Goal: Check status: Check status

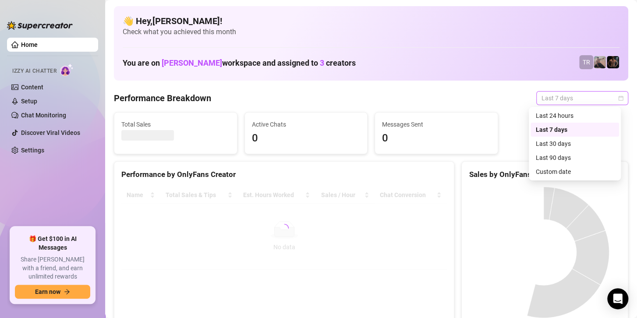
click at [571, 100] on span "Last 7 days" at bounding box center [581, 98] width 81 height 13
click at [560, 173] on div "Custom date" at bounding box center [574, 172] width 78 height 10
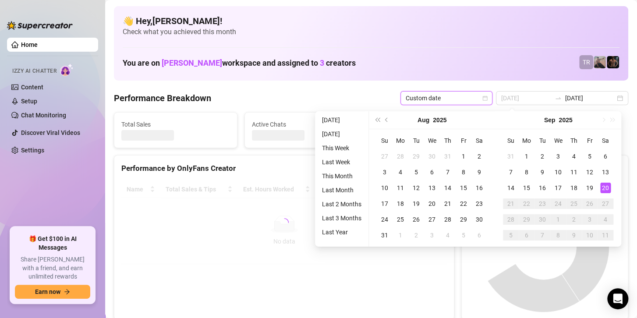
type input "[DATE]"
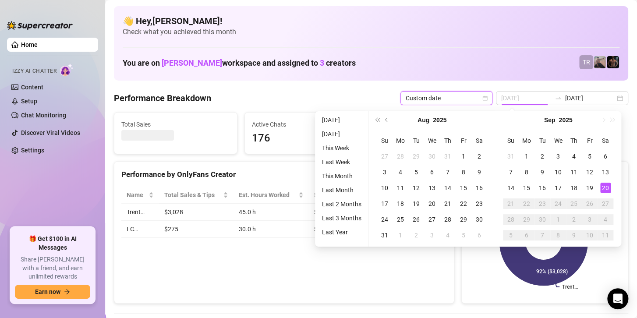
click at [603, 185] on div "20" at bounding box center [605, 188] width 11 height 11
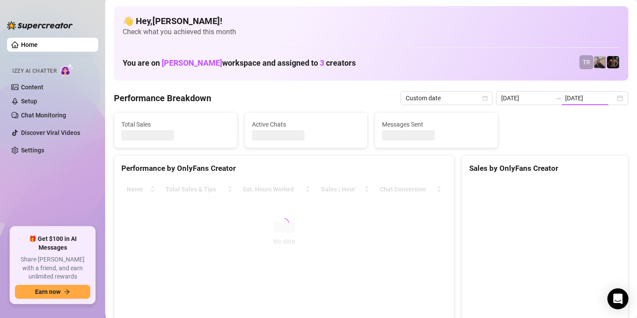
type input "[DATE]"
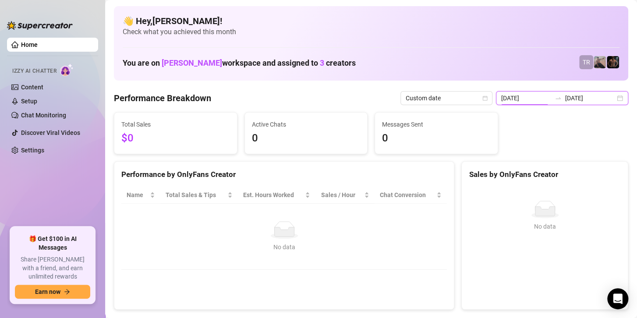
click at [544, 98] on input "[DATE]" at bounding box center [526, 98] width 50 height 10
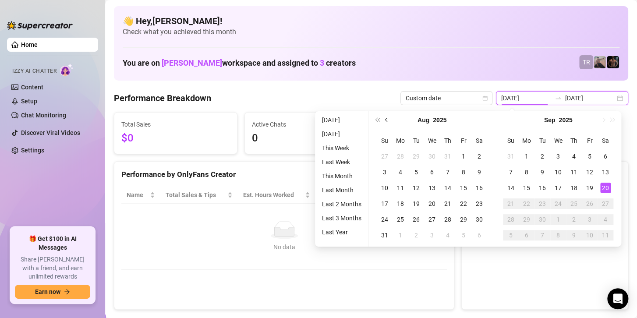
type input "[DATE]"
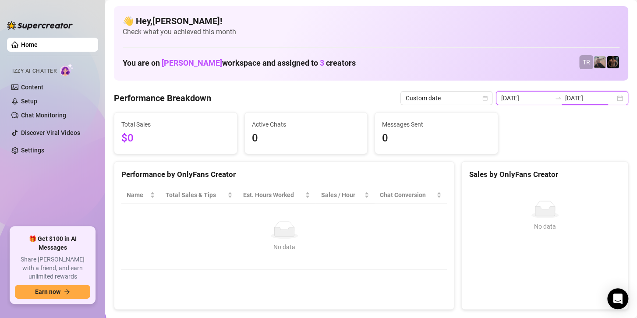
click at [576, 101] on input "[DATE]" at bounding box center [590, 98] width 50 height 10
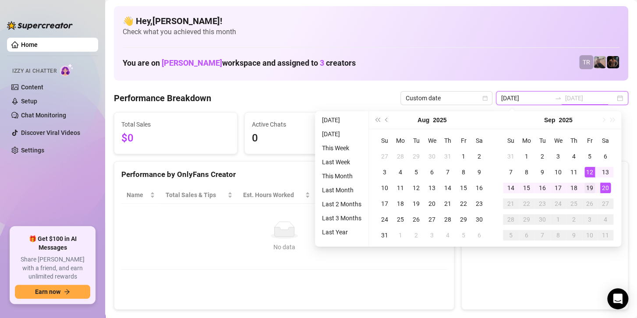
type input "[DATE]"
click at [587, 181] on td "19" at bounding box center [589, 188] width 16 height 16
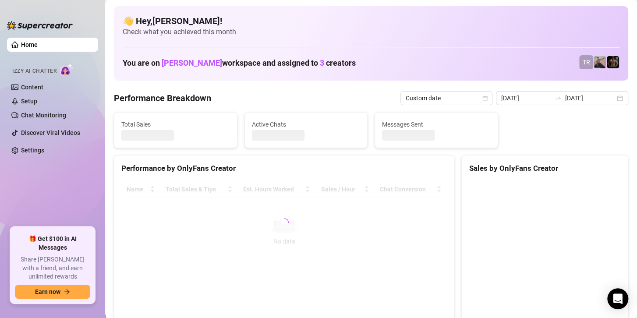
click at [587, 181] on div at bounding box center [544, 246] width 166 height 145
type input "[DATE]"
